Goal: Task Accomplishment & Management: Complete application form

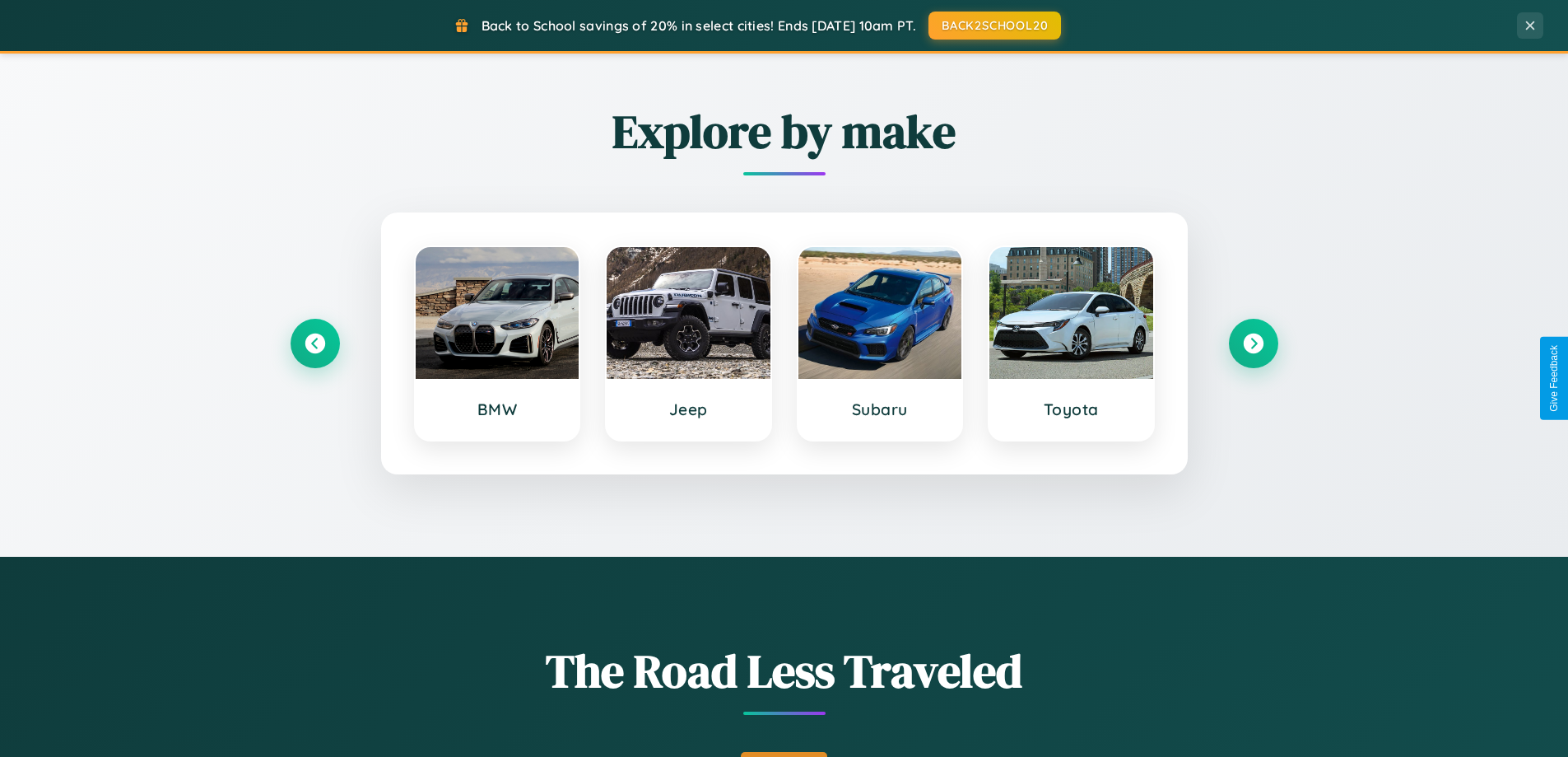
scroll to position [1134, 0]
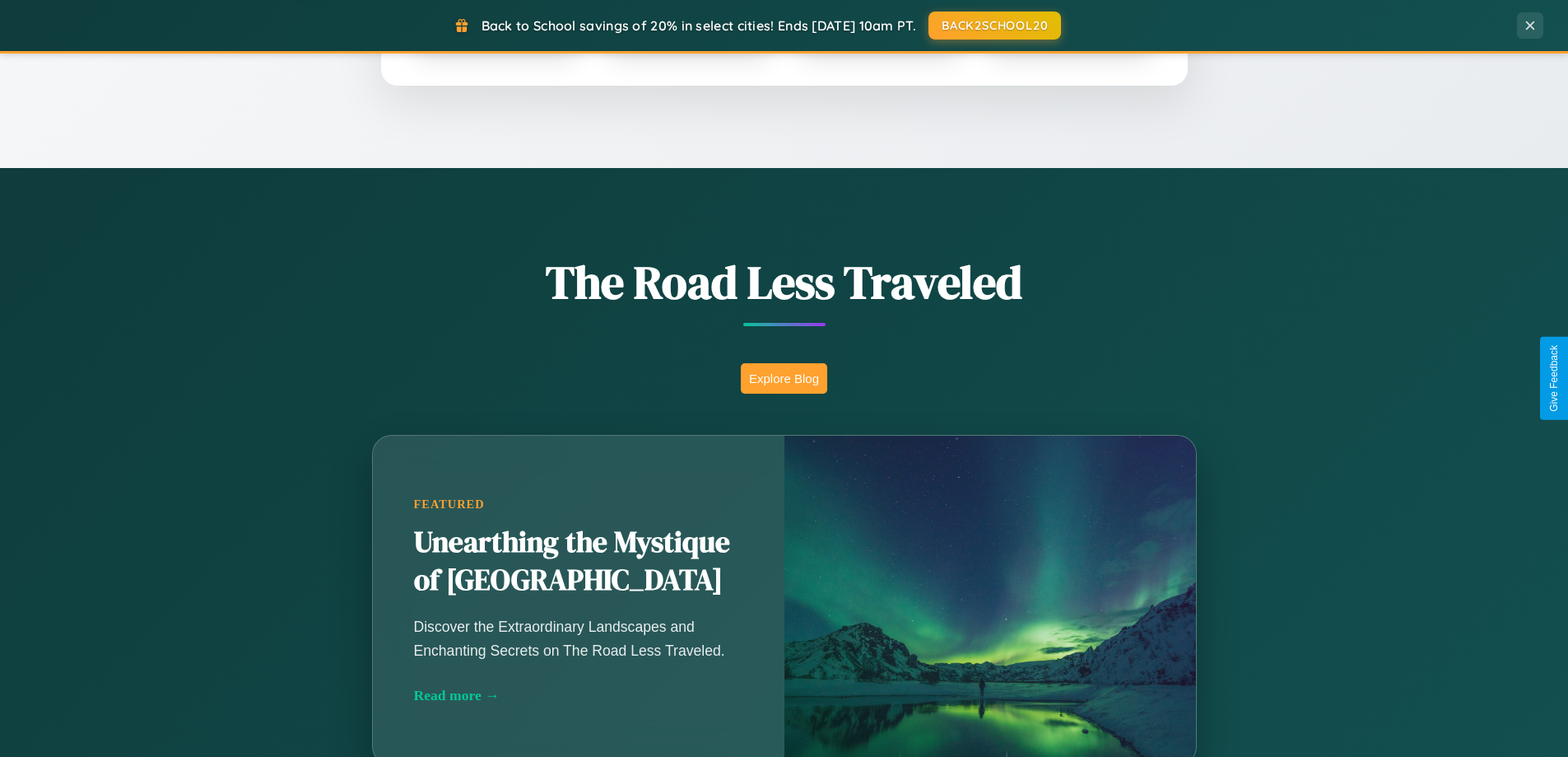
click at [784, 378] on button "Explore Blog" at bounding box center [784, 378] width 87 height 30
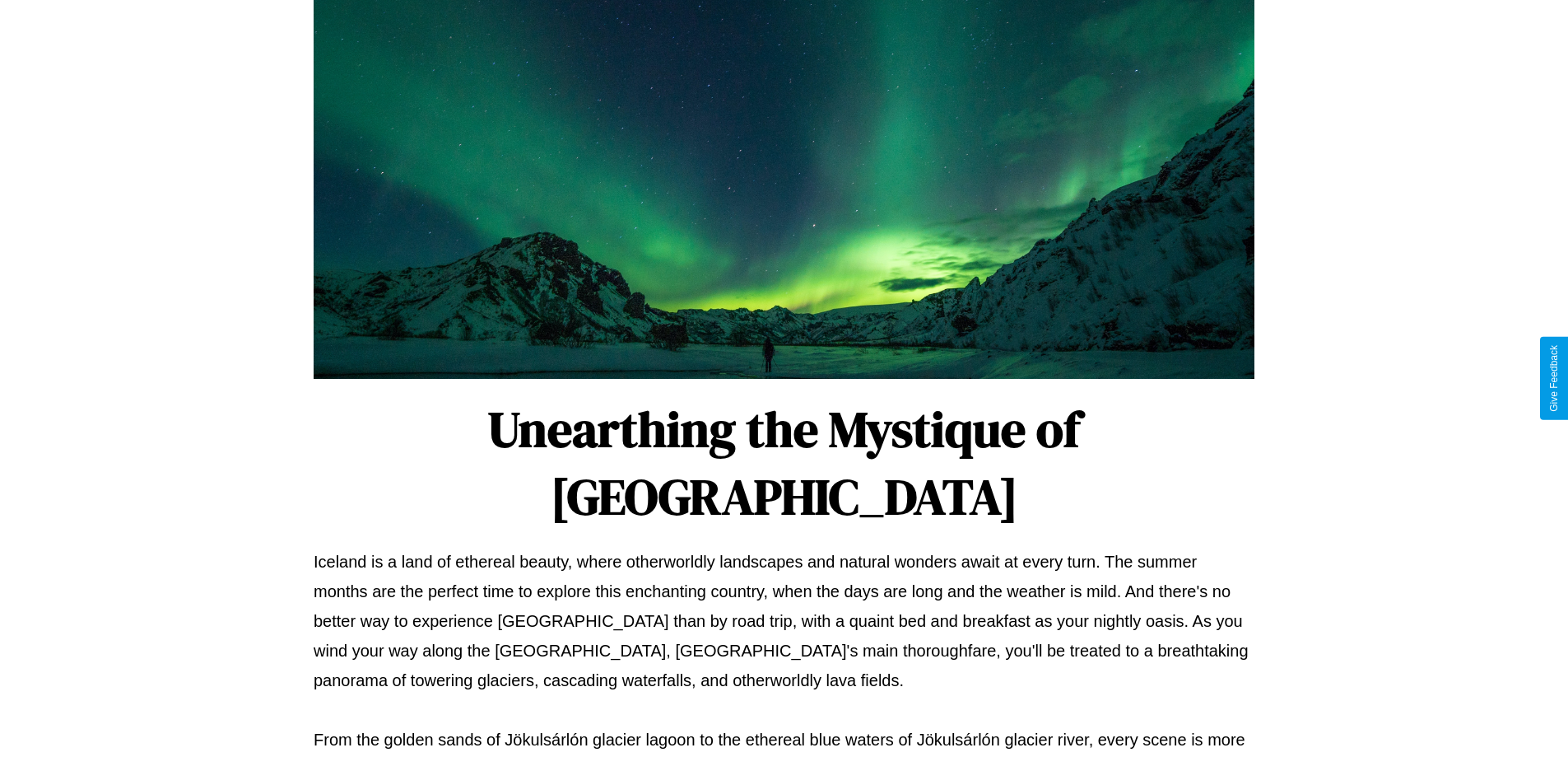
scroll to position [533, 0]
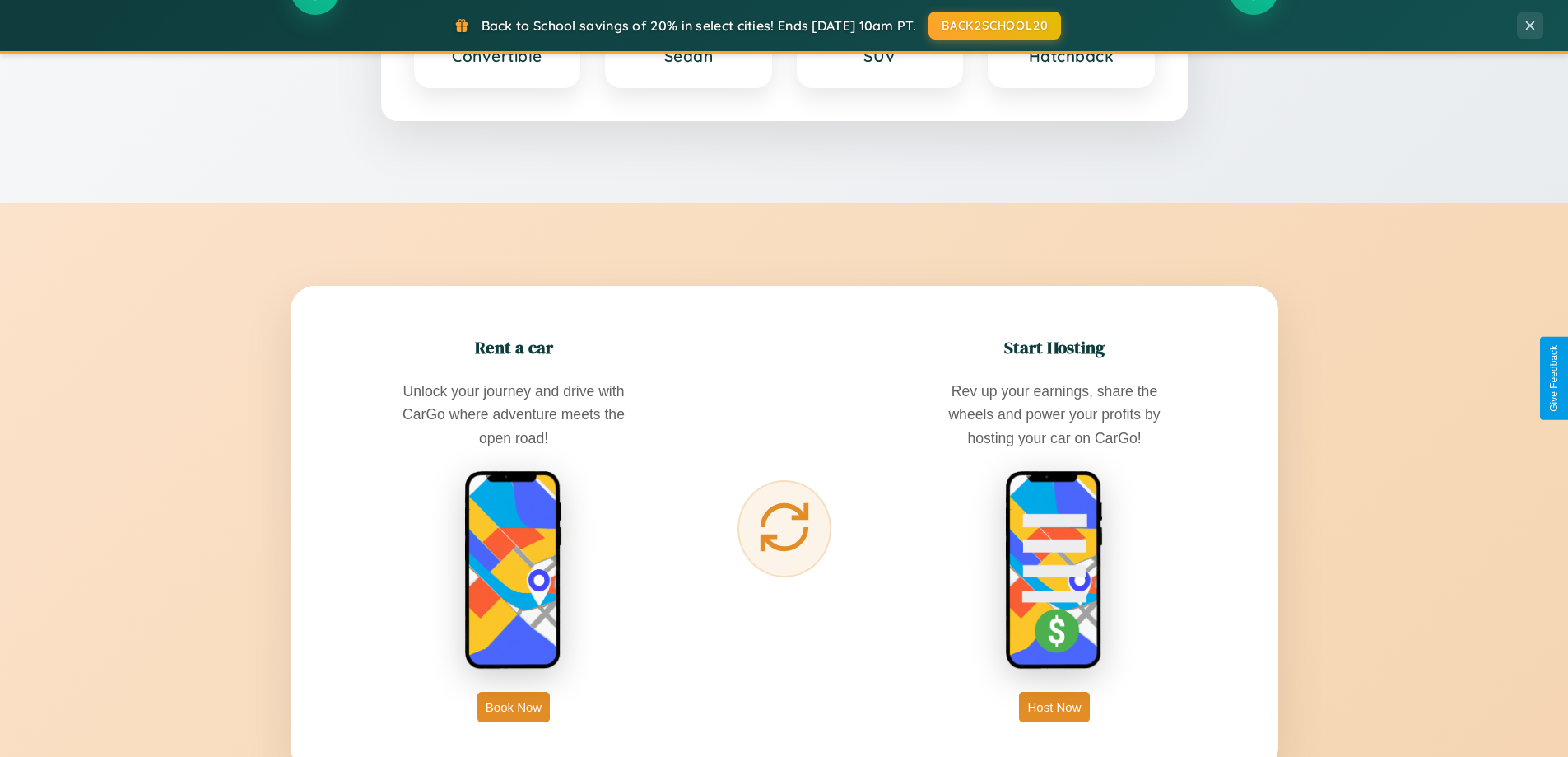
scroll to position [3168, 0]
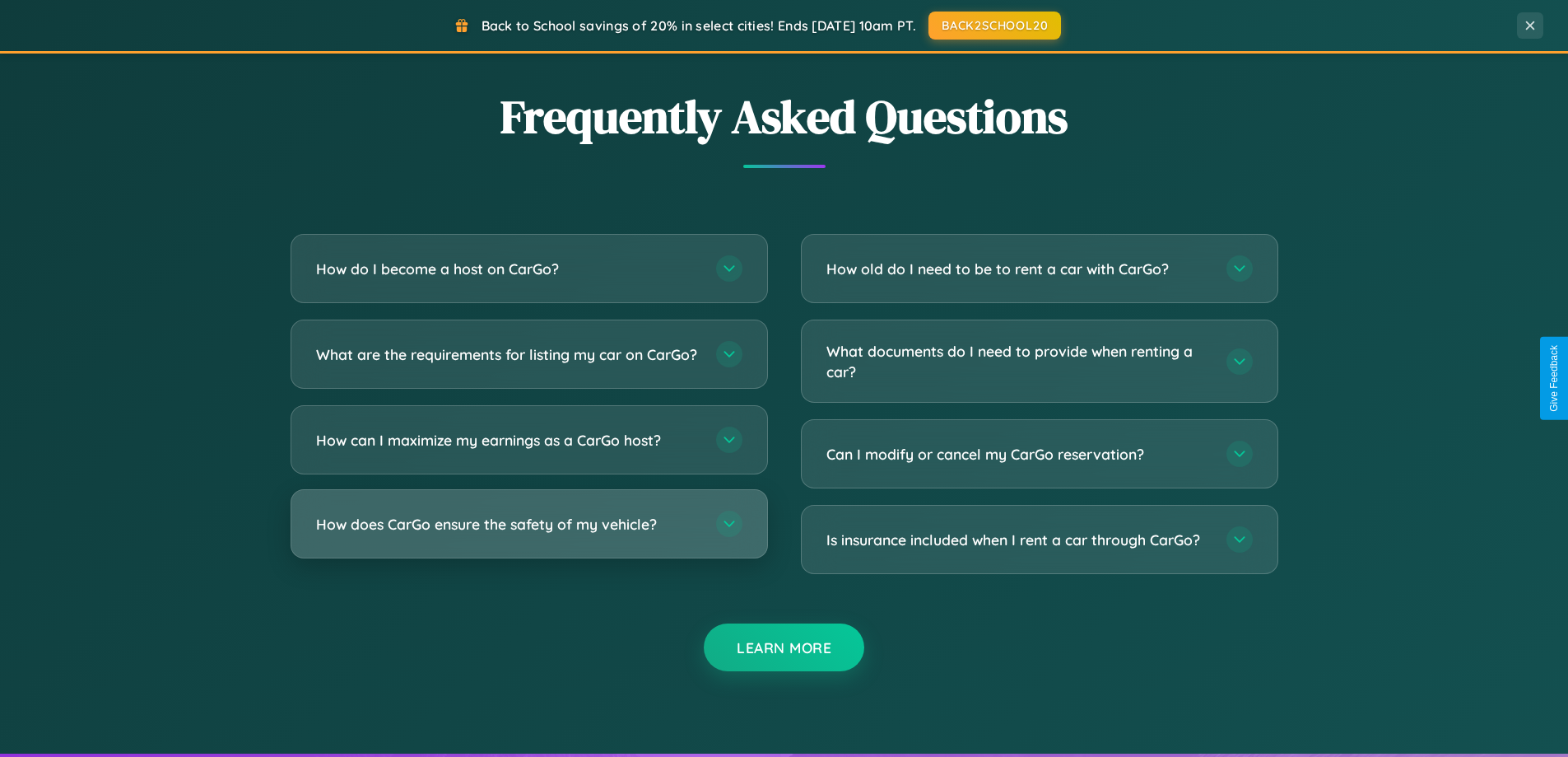
click at [529, 535] on h3 "How does CarGo ensure the safety of my vehicle?" at bounding box center [507, 524] width 383 height 20
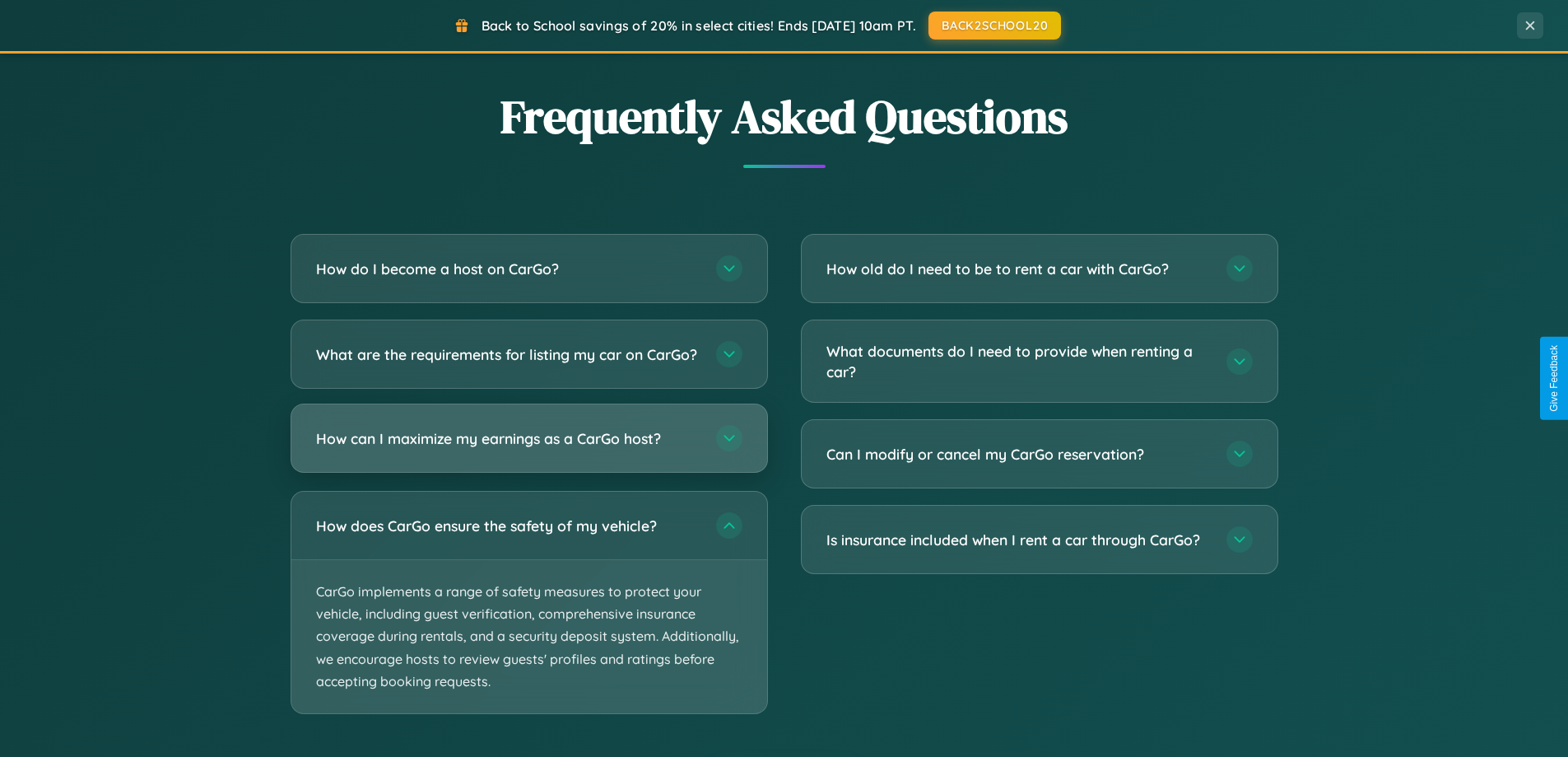
click at [529, 449] on h3 "How can I maximize my earnings as a CarGo host?" at bounding box center [507, 438] width 383 height 20
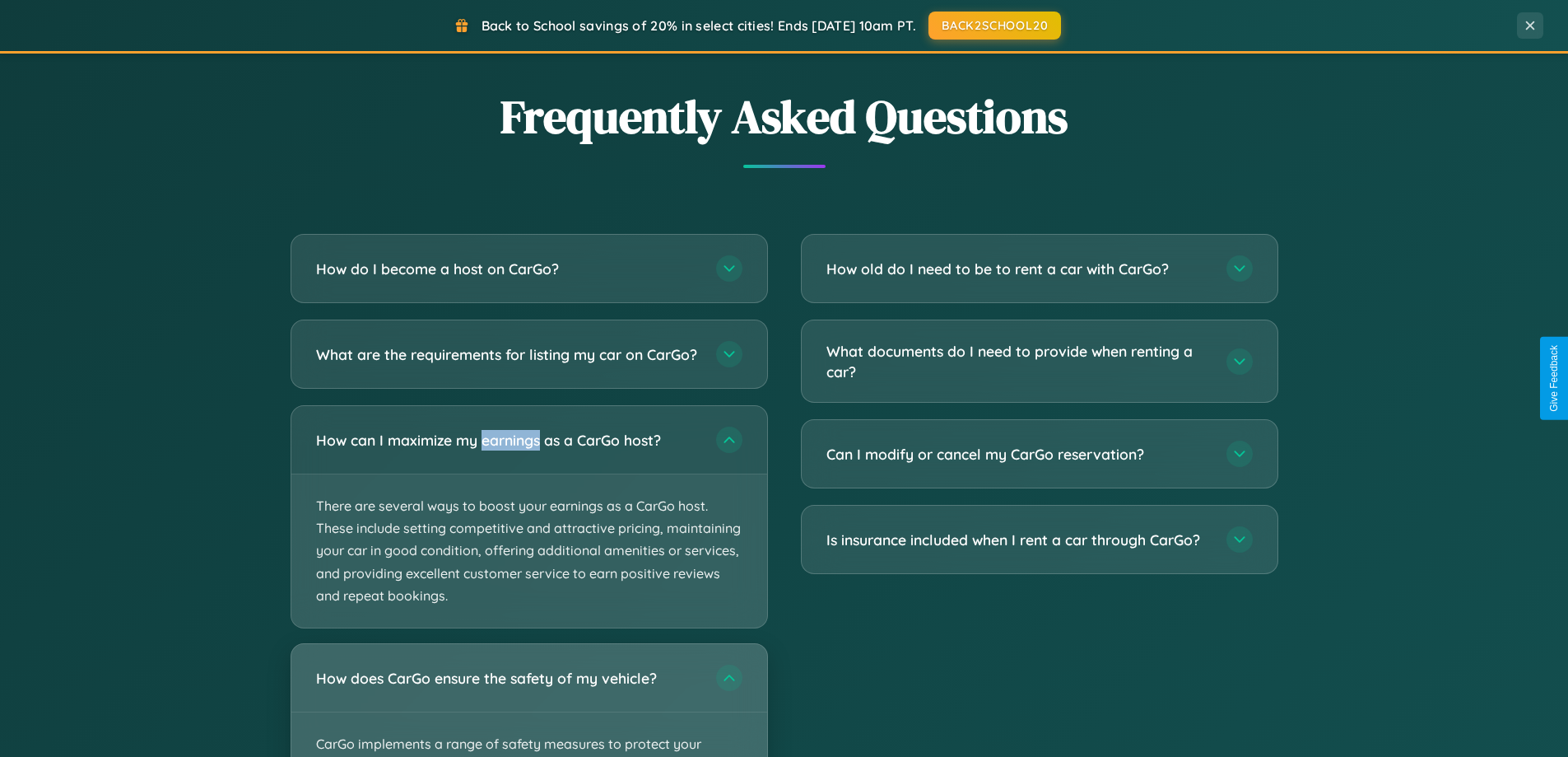
click at [529, 707] on div "How does CarGo ensure the safety of my vehicle?" at bounding box center [529, 677] width 476 height 67
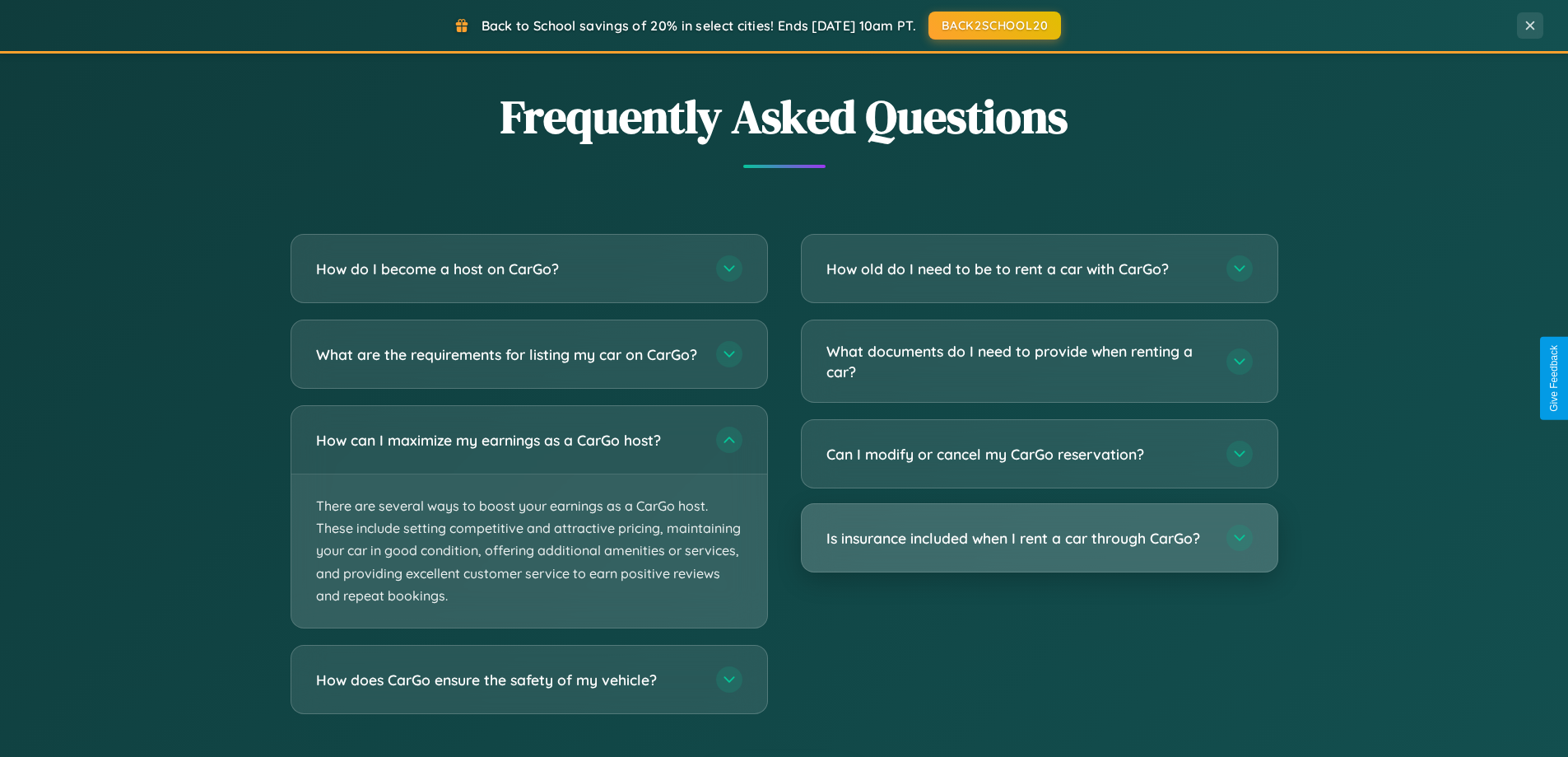
click at [1039, 538] on h3 "Is insurance included when I rent a car through CarGo?" at bounding box center [1018, 538] width 383 height 20
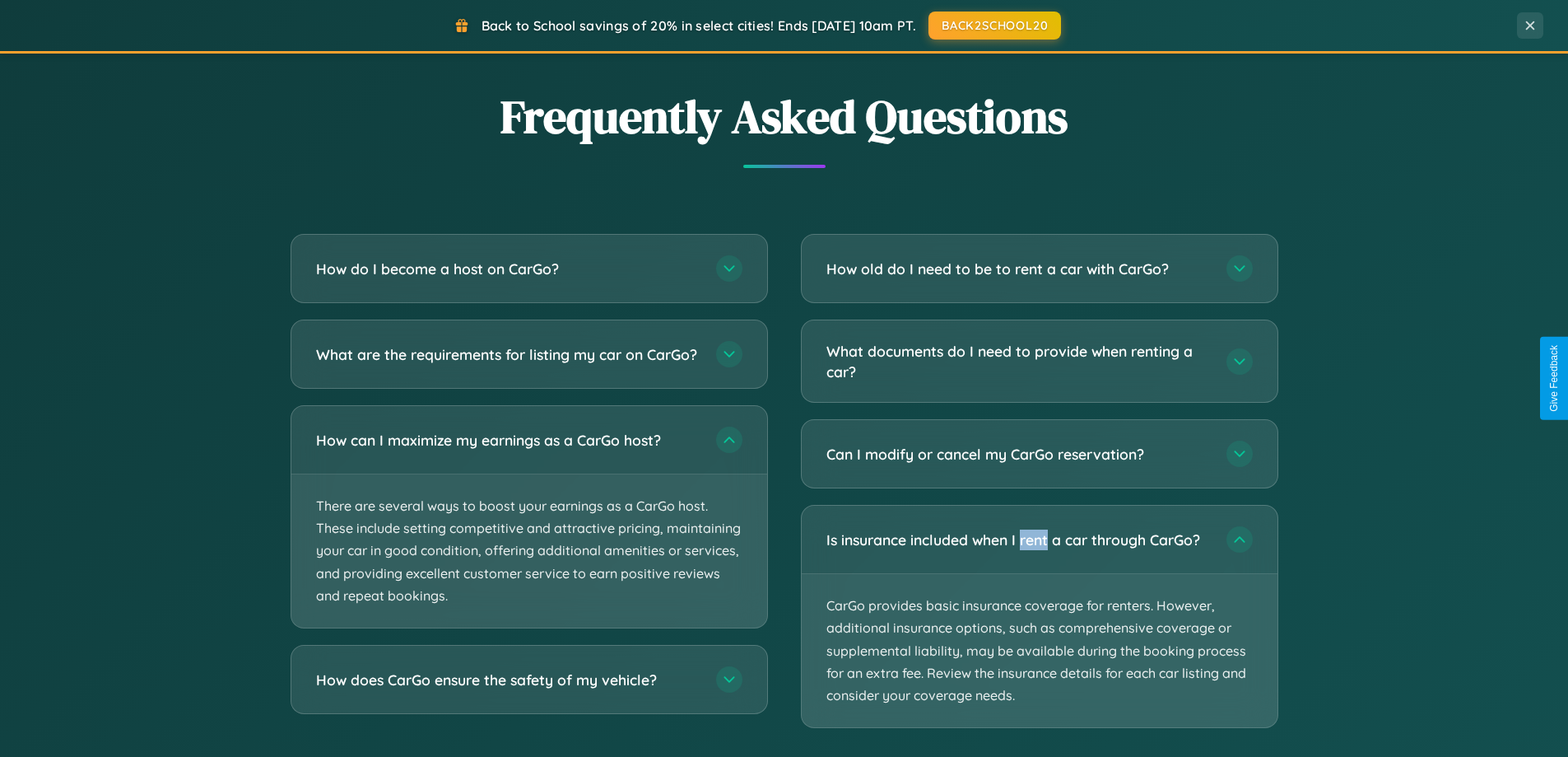
scroll to position [0, 0]
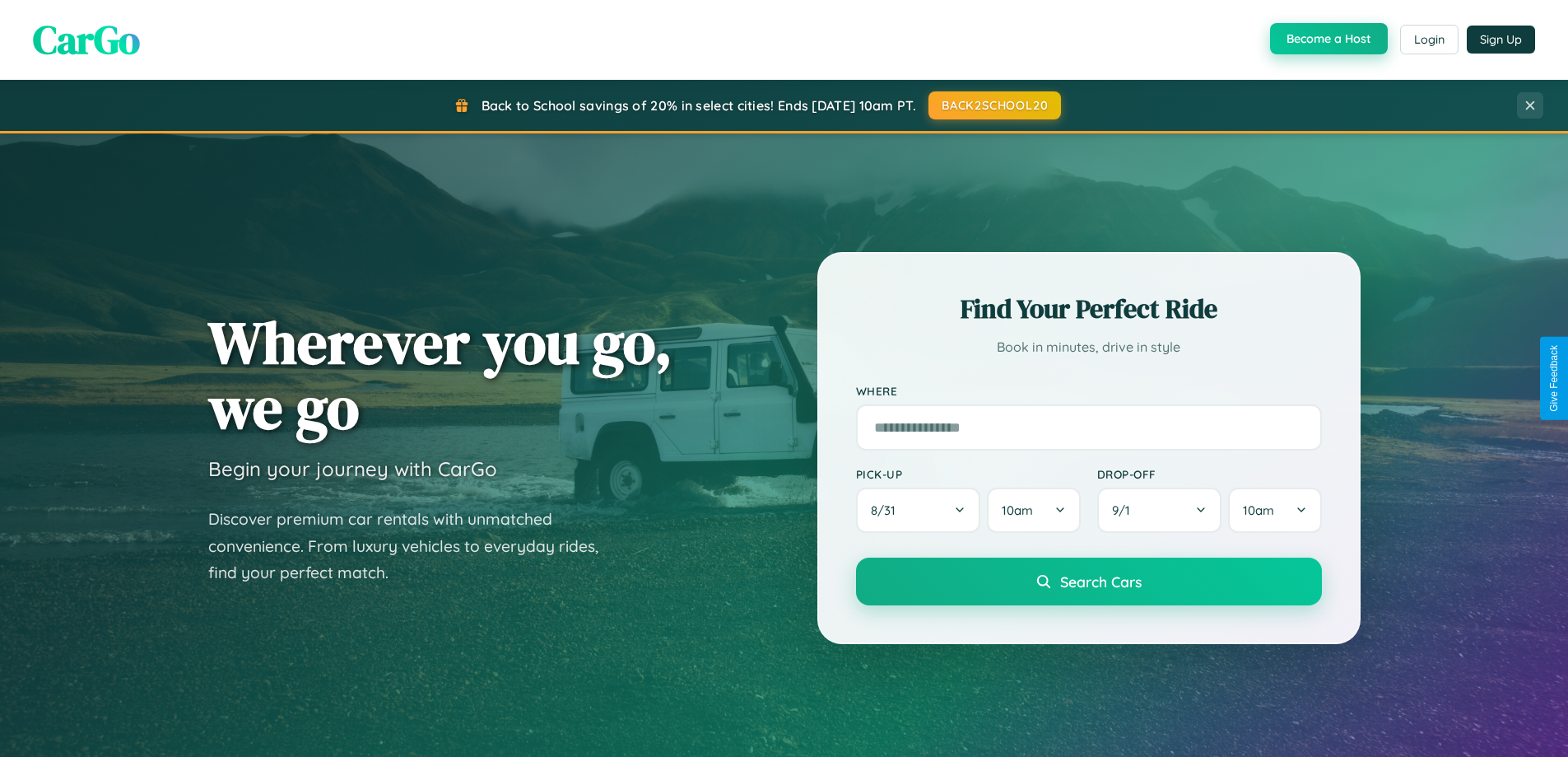
click at [1327, 40] on button "Become a Host" at bounding box center [1329, 39] width 118 height 31
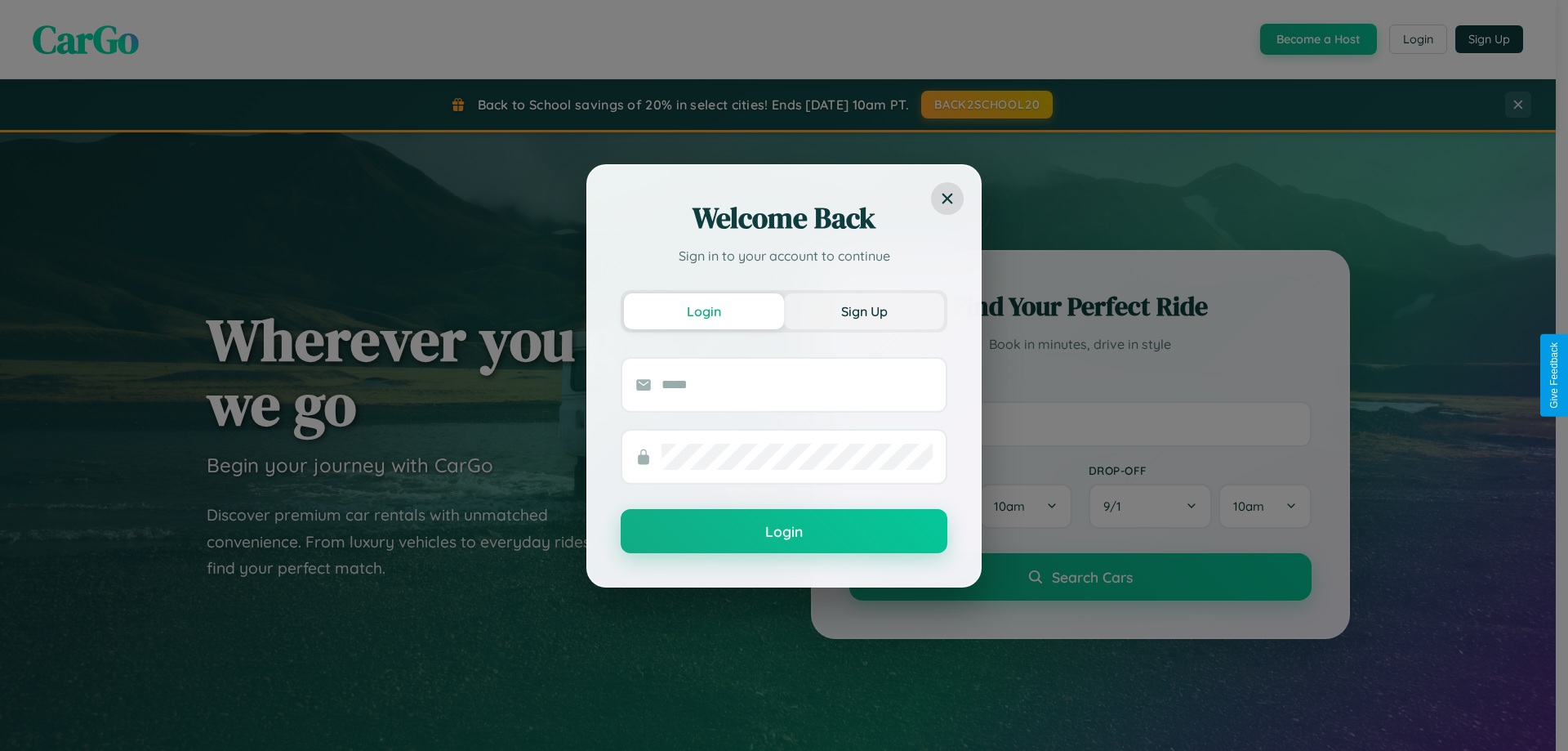
click at [864, 311] on button "Sign Up" at bounding box center [863, 311] width 160 height 36
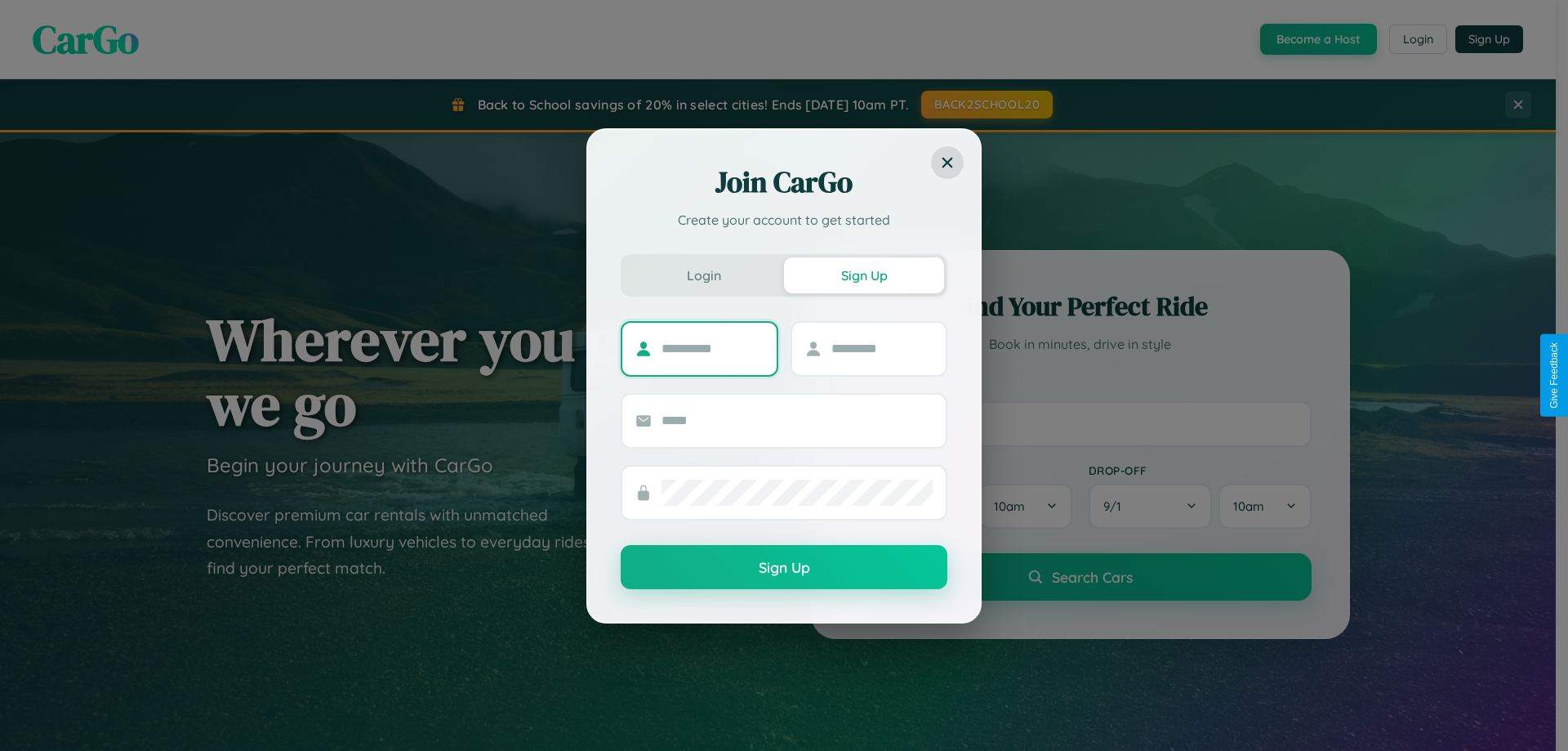
click at [712, 348] on input "text" at bounding box center [713, 348] width 103 height 26
type input "********"
click at [881, 348] on input "text" at bounding box center [882, 348] width 103 height 26
type input "******"
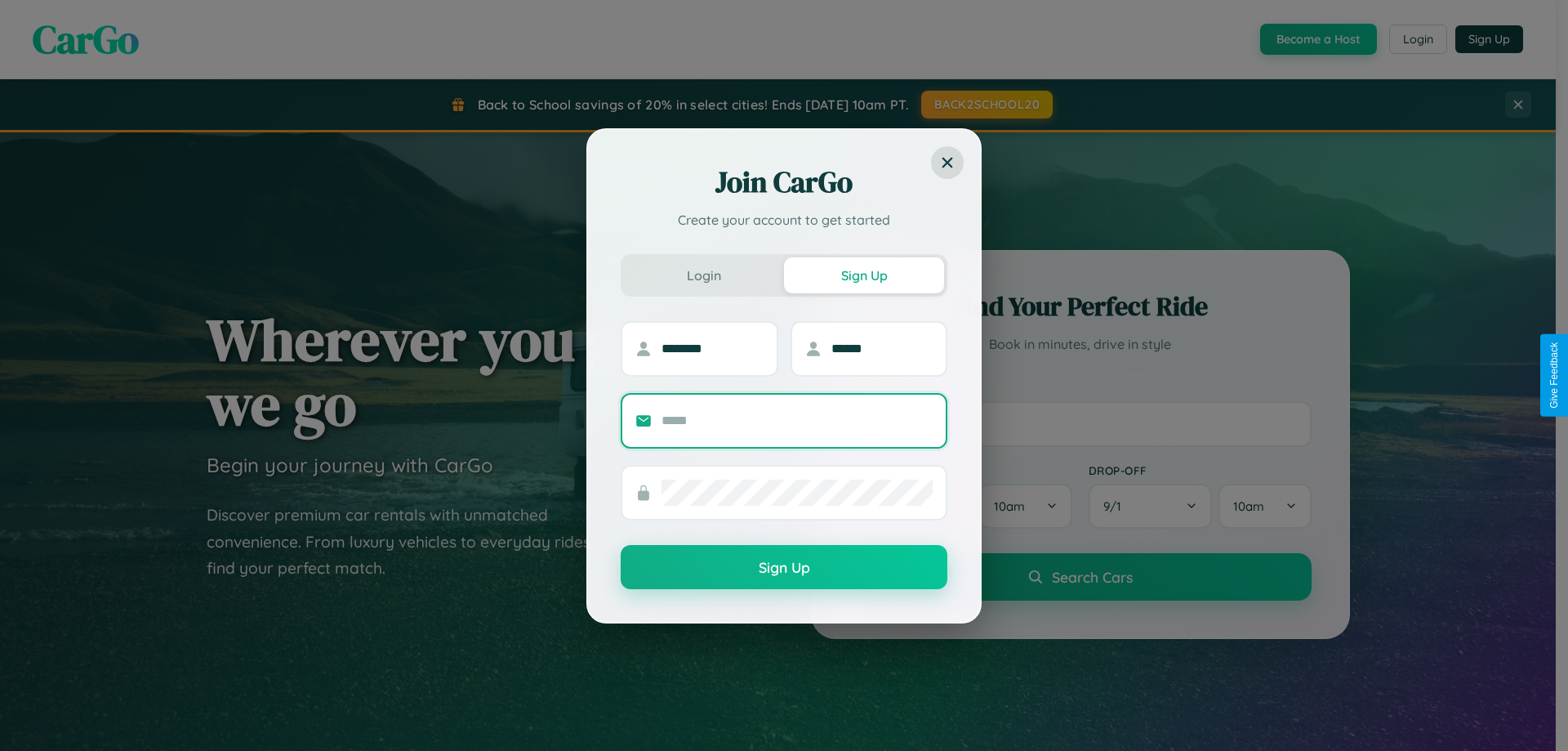
click at [797, 420] on input "text" at bounding box center [797, 420] width 271 height 26
type input "**********"
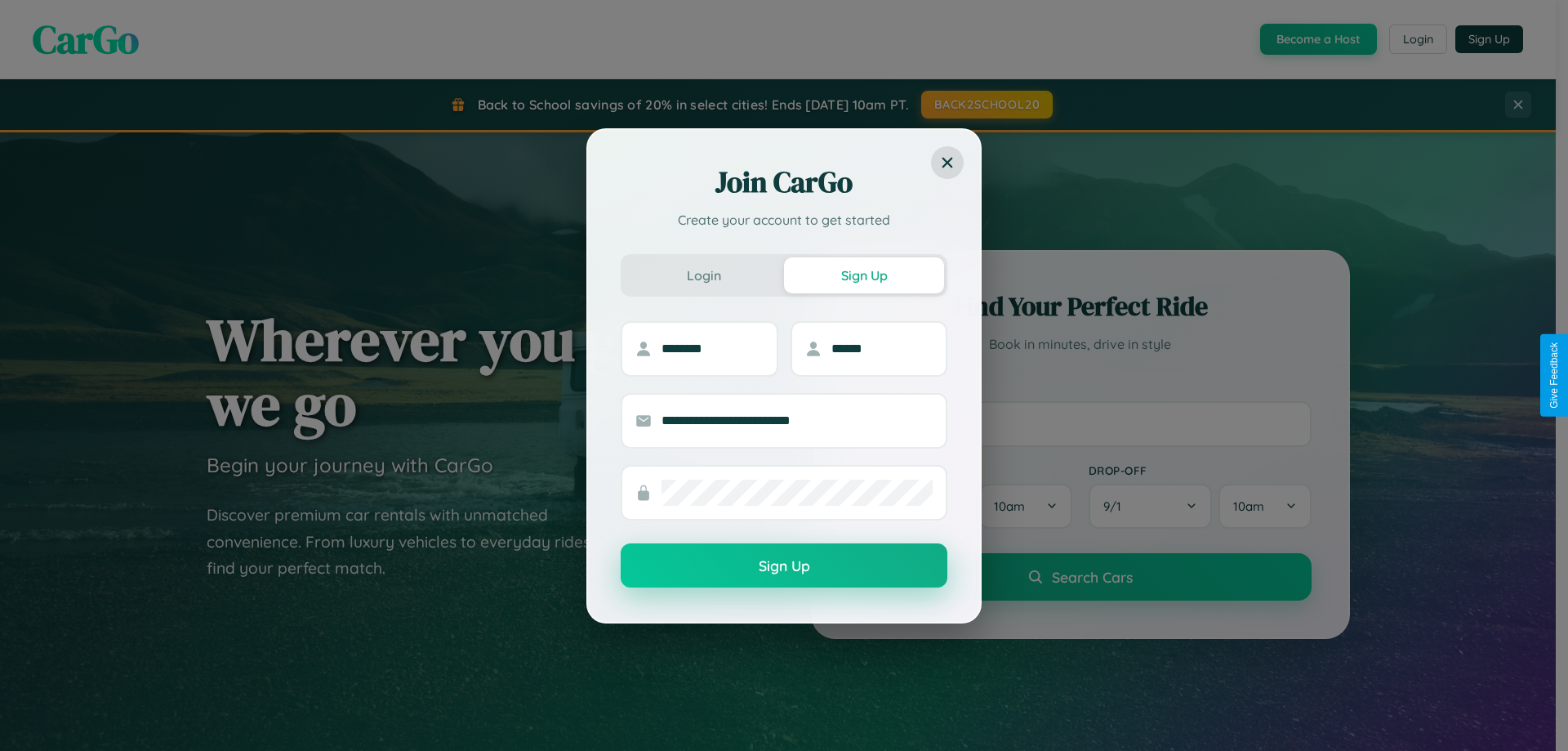
click at [784, 566] on button "Sign Up" at bounding box center [784, 565] width 327 height 45
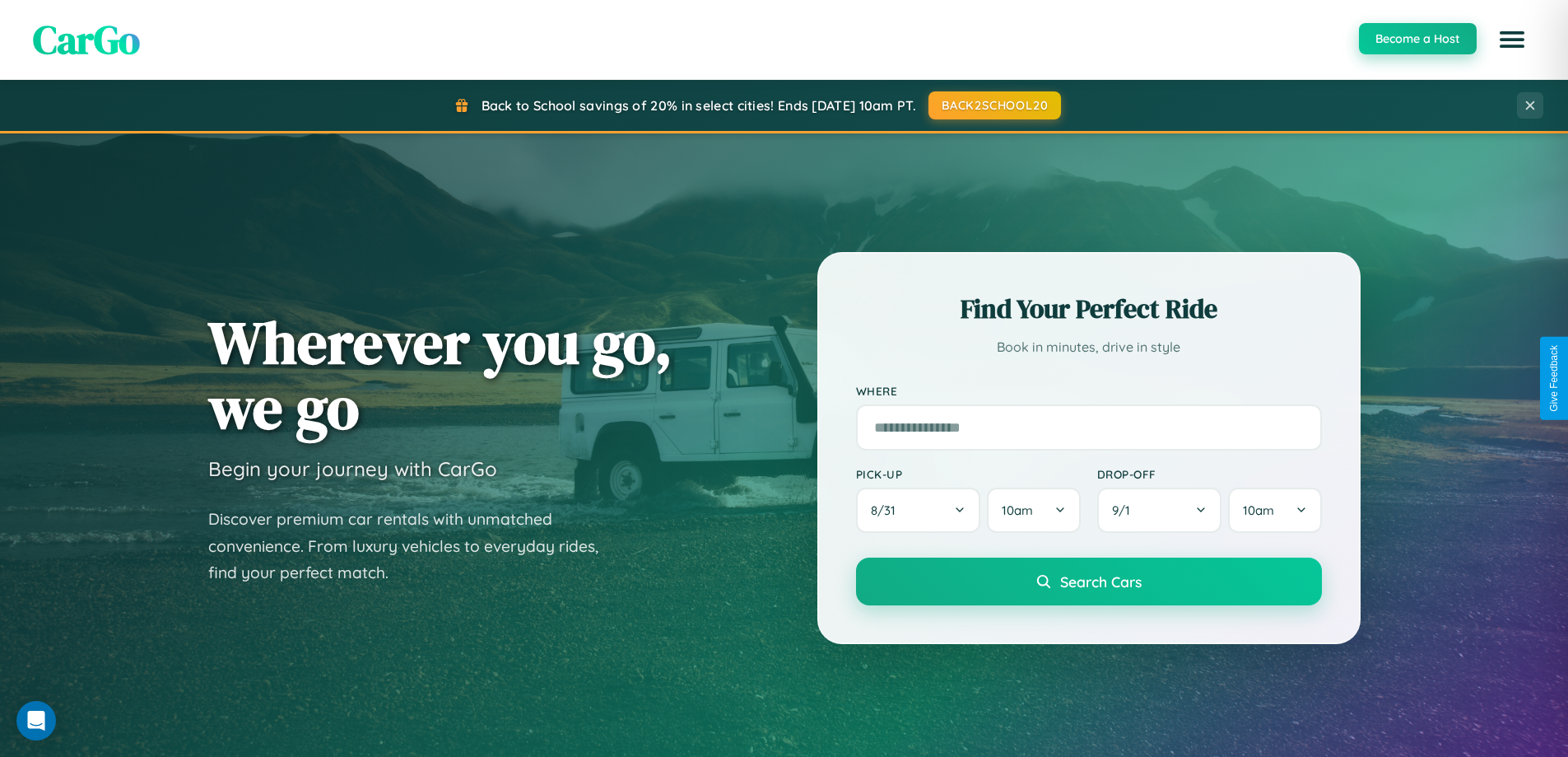
click at [1417, 39] on button "Become a Host" at bounding box center [1418, 39] width 118 height 31
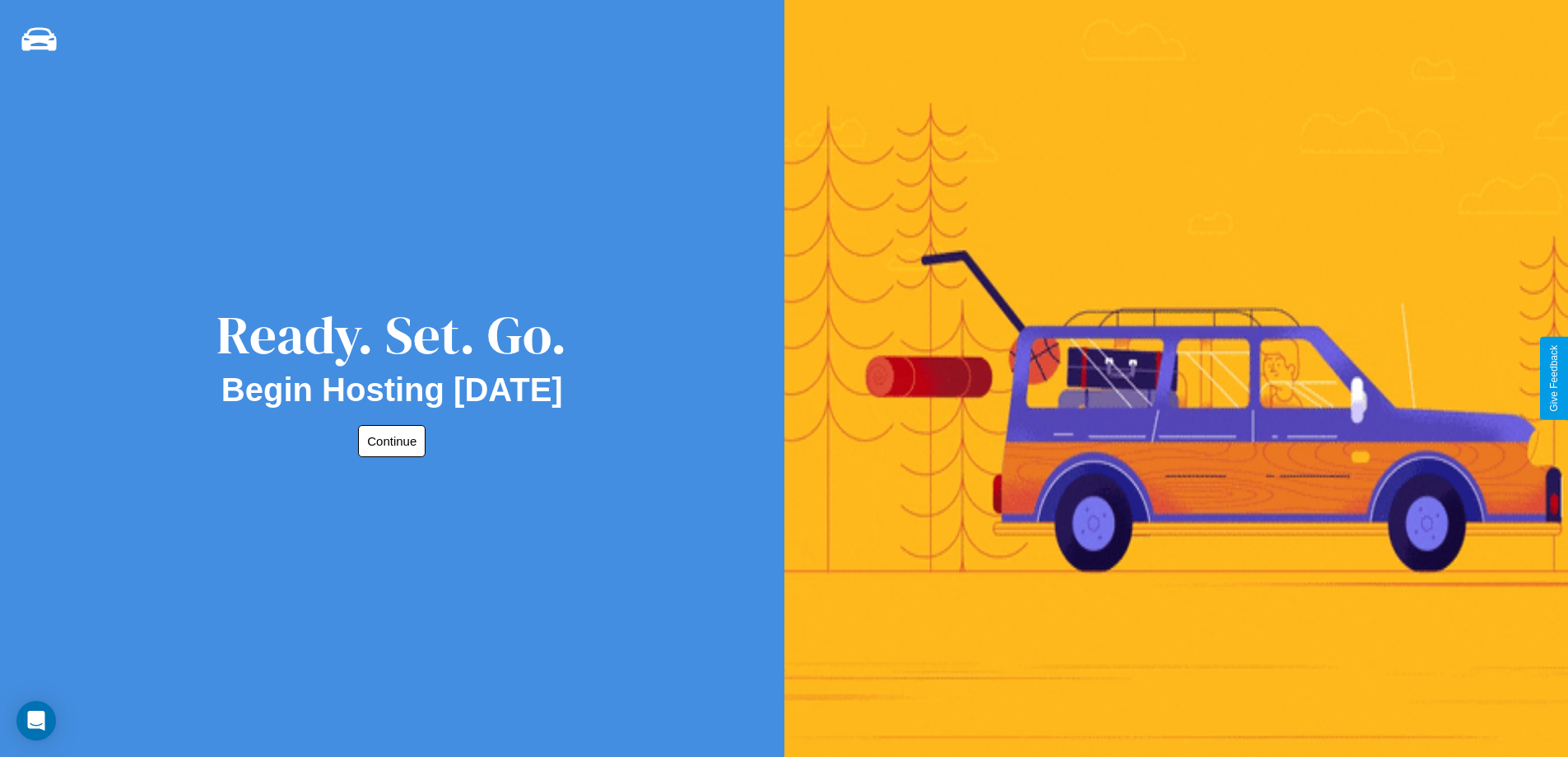
click at [388, 441] on button "Continue" at bounding box center [391, 441] width 67 height 32
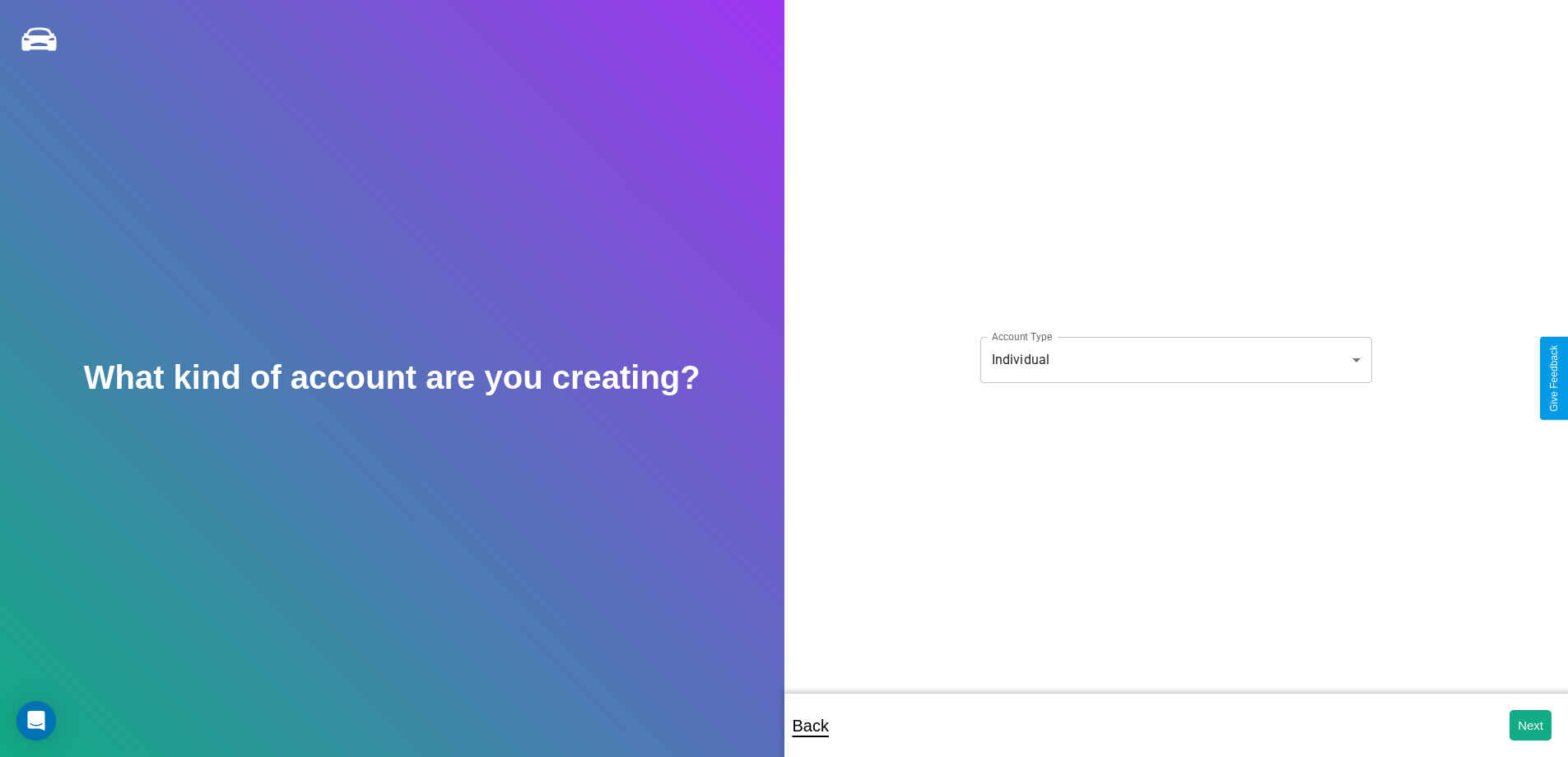
click at [1175, 359] on body "**********" at bounding box center [784, 389] width 1568 height 779
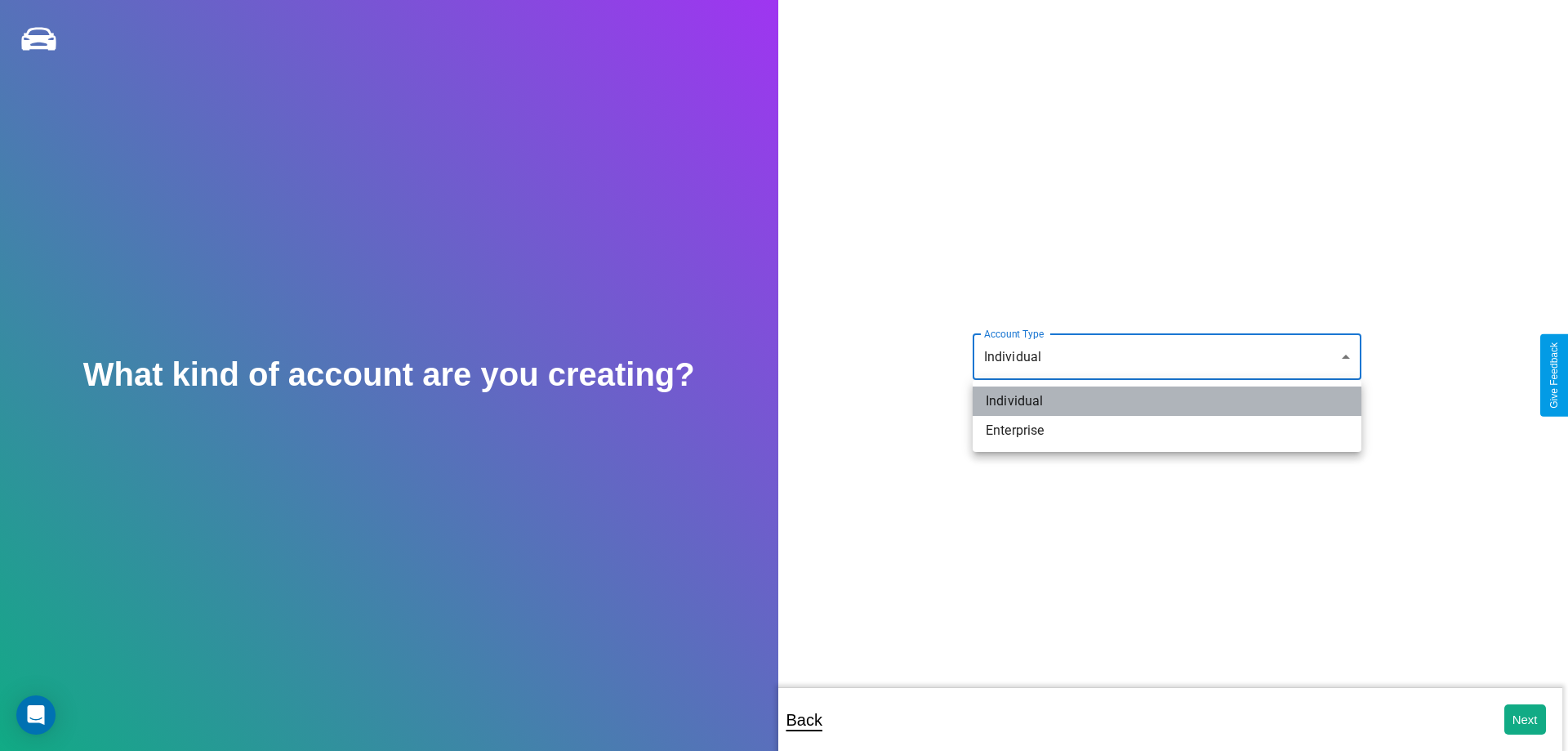
click at [1167, 401] on li "Individual" at bounding box center [1167, 401] width 389 height 29
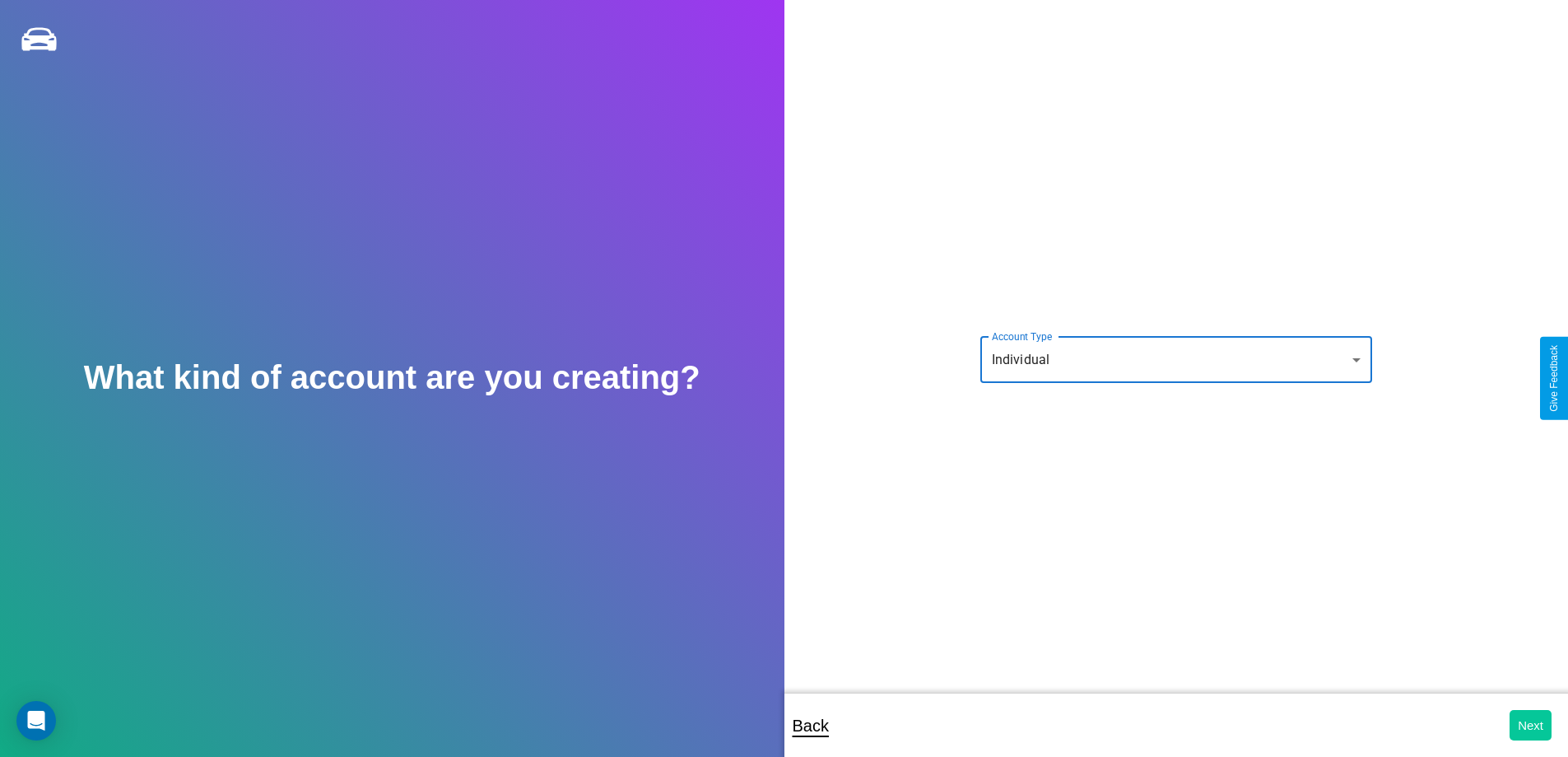
click at [1530, 725] on button "Next" at bounding box center [1530, 725] width 42 height 30
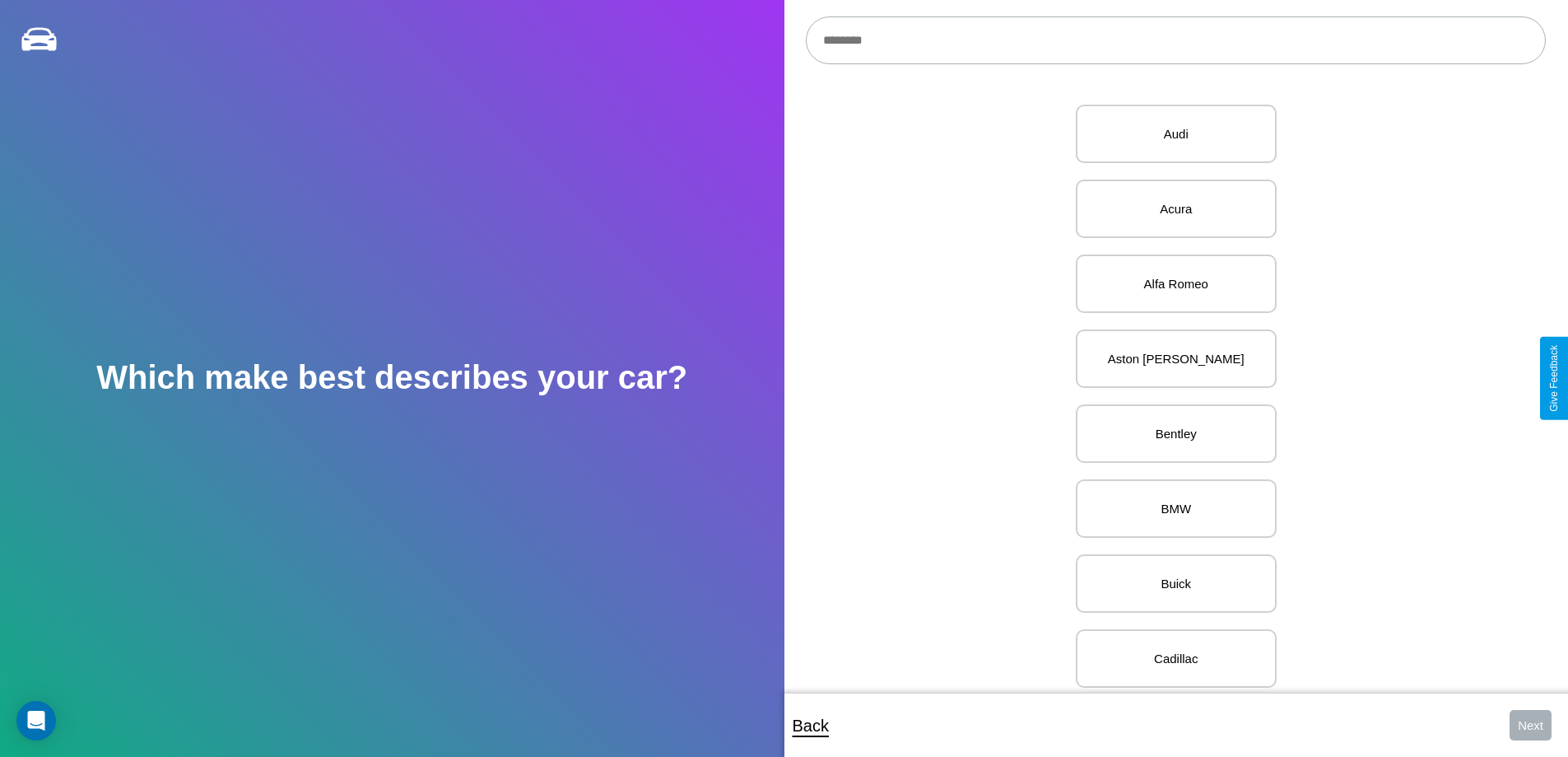
click at [1175, 40] on input "text" at bounding box center [1175, 40] width 740 height 48
type input "***"
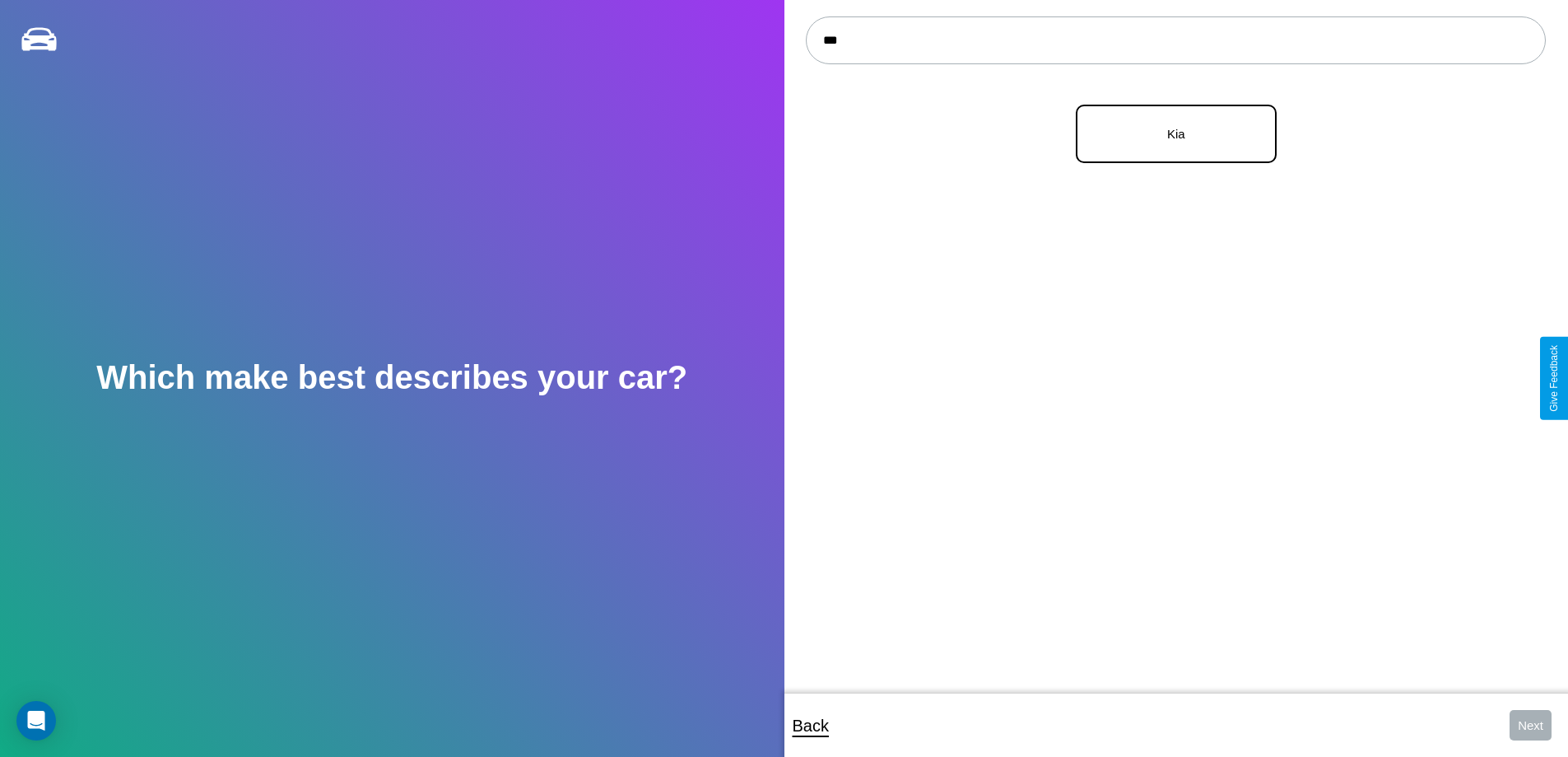
click at [1170, 135] on p "Kia" at bounding box center [1176, 134] width 165 height 22
click at [1530, 725] on button "Next" at bounding box center [1530, 725] width 42 height 30
